Goal: Download file/media

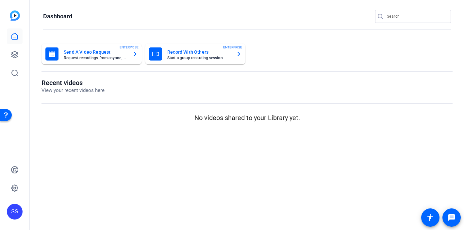
click at [416, 18] on input "Search" at bounding box center [416, 16] width 59 height 8
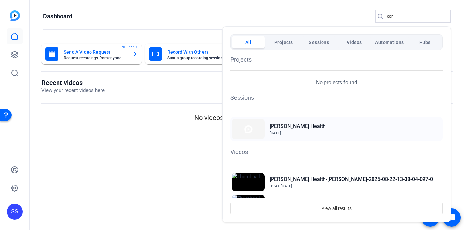
type input "och"
click at [297, 124] on h2 "[PERSON_NAME] Health" at bounding box center [298, 126] width 56 height 8
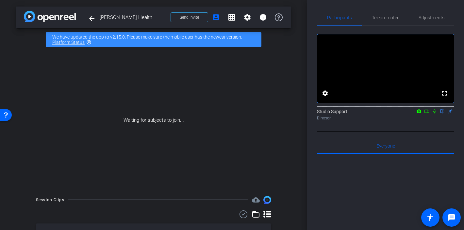
click at [436, 113] on icon at bounding box center [434, 111] width 5 height 5
click at [426, 113] on icon at bounding box center [426, 111] width 5 height 5
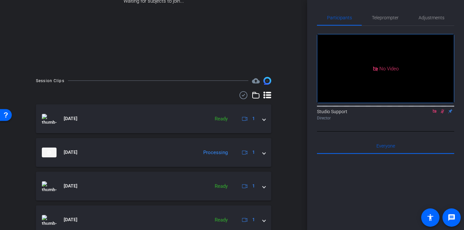
scroll to position [109, 0]
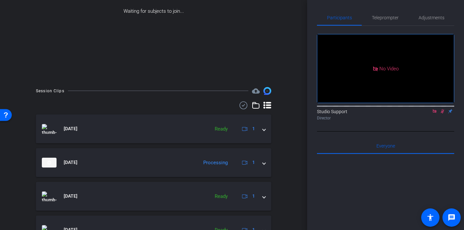
click at [245, 100] on div "Session Clips cloud_upload Aug 22, 2025 Ready 1 Aug 22, 2025 Processing 1 Aug 2…" at bounding box center [153, 211] width 274 height 248
click at [243, 106] on icon at bounding box center [244, 105] width 10 height 8
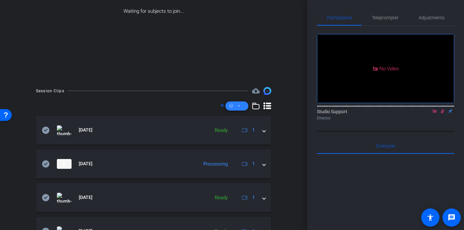
click at [239, 105] on icon at bounding box center [238, 106] width 3 height 8
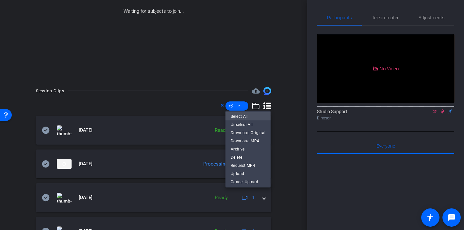
click at [241, 116] on span "Select All" at bounding box center [248, 116] width 35 height 8
click at [286, 129] on div at bounding box center [232, 115] width 464 height 230
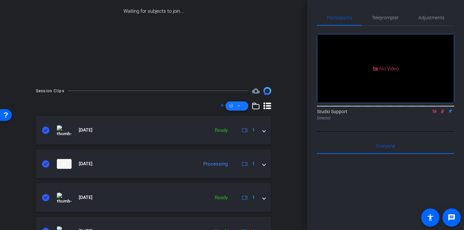
click at [243, 107] on span at bounding box center [236, 106] width 23 height 16
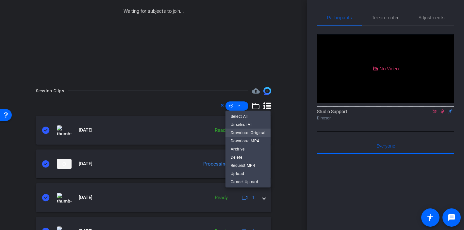
click at [243, 133] on span "Download Original" at bounding box center [248, 133] width 35 height 8
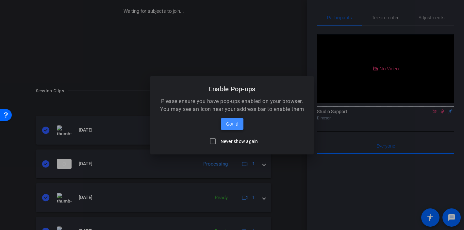
click at [236, 125] on span "Got it!" at bounding box center [232, 124] width 12 height 8
